Goal: Task Accomplishment & Management: Use online tool/utility

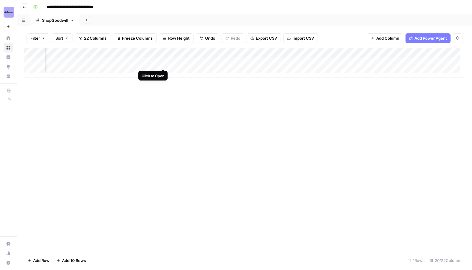
scroll to position [0, 721]
click at [24, 6] on icon "button" at bounding box center [24, 7] width 3 height 2
click at [283, 61] on div "Add Column" at bounding box center [244, 63] width 440 height 30
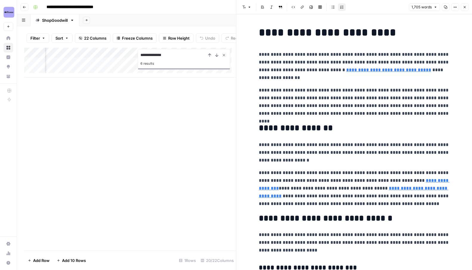
type input "**********"
click at [224, 58] on icon "Close Search" at bounding box center [223, 55] width 5 height 5
click at [408, 17] on input "thrifting tips" at bounding box center [403, 16] width 35 height 6
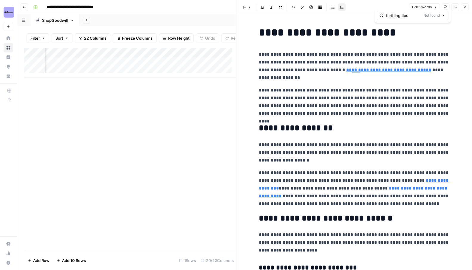
click at [408, 17] on input "thrifting tips" at bounding box center [403, 16] width 35 height 6
type input "="
click at [151, 153] on div "Add Column" at bounding box center [130, 149] width 212 height 203
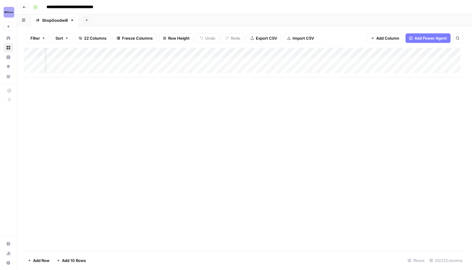
scroll to position [0, 21]
click at [165, 61] on div "Add Column" at bounding box center [244, 63] width 440 height 30
click at [193, 61] on div "Add Column" at bounding box center [244, 63] width 440 height 30
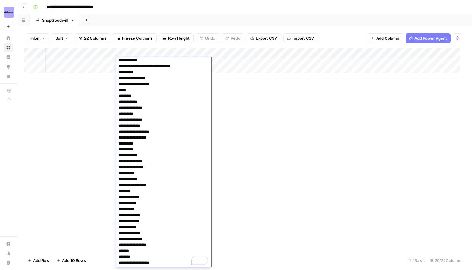
scroll to position [98, 0]
click at [138, 142] on textarea "**********" at bounding box center [163, 114] width 95 height 306
click at [262, 138] on div "Add Column" at bounding box center [244, 149] width 440 height 203
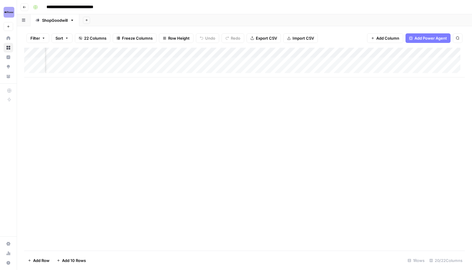
scroll to position [0, 730]
click at [270, 62] on div "Add Column" at bounding box center [244, 63] width 440 height 30
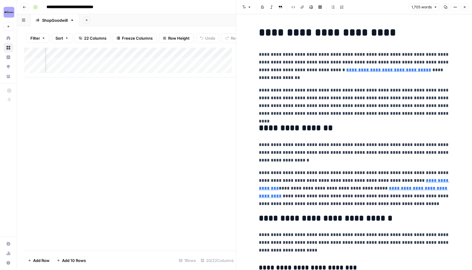
click at [306, 115] on p "**********" at bounding box center [354, 101] width 191 height 31
click at [407, 15] on input "home decor" at bounding box center [403, 16] width 35 height 6
type input "hidden gem"
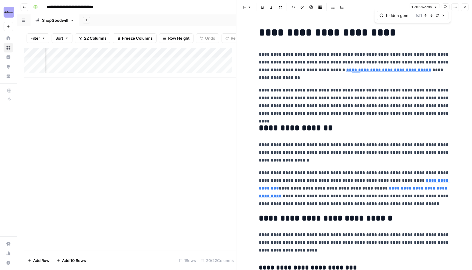
click at [401, 15] on input "hidden gem" at bounding box center [399, 16] width 27 height 6
click at [345, 109] on p "**********" at bounding box center [354, 101] width 191 height 31
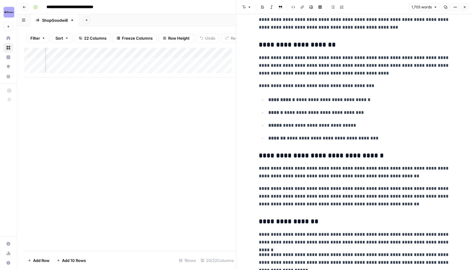
scroll to position [384, 0]
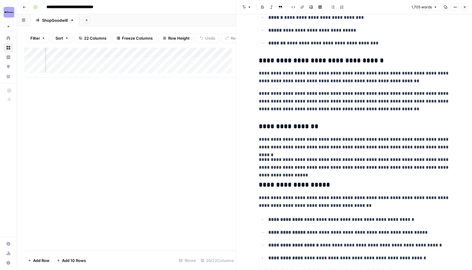
click at [463, 8] on icon "button" at bounding box center [465, 7] width 4 height 4
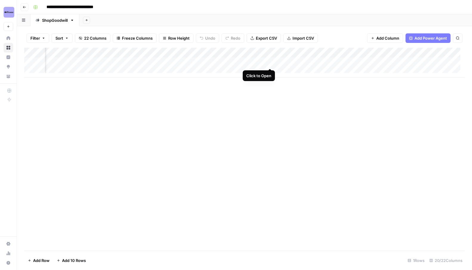
click at [269, 62] on div "Add Column" at bounding box center [244, 63] width 440 height 30
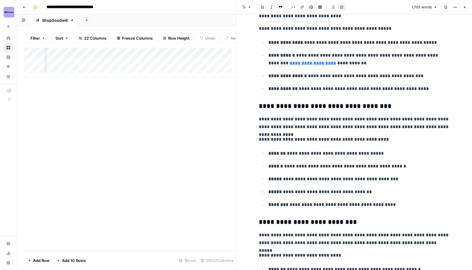
scroll to position [781, 0]
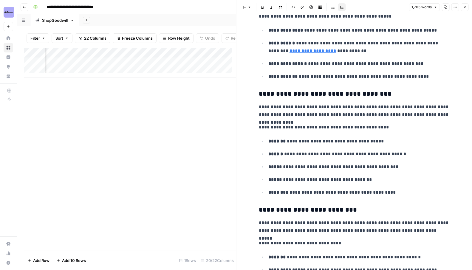
click at [462, 8] on button "Close" at bounding box center [464, 7] width 8 height 8
